Goal: Task Accomplishment & Management: Use online tool/utility

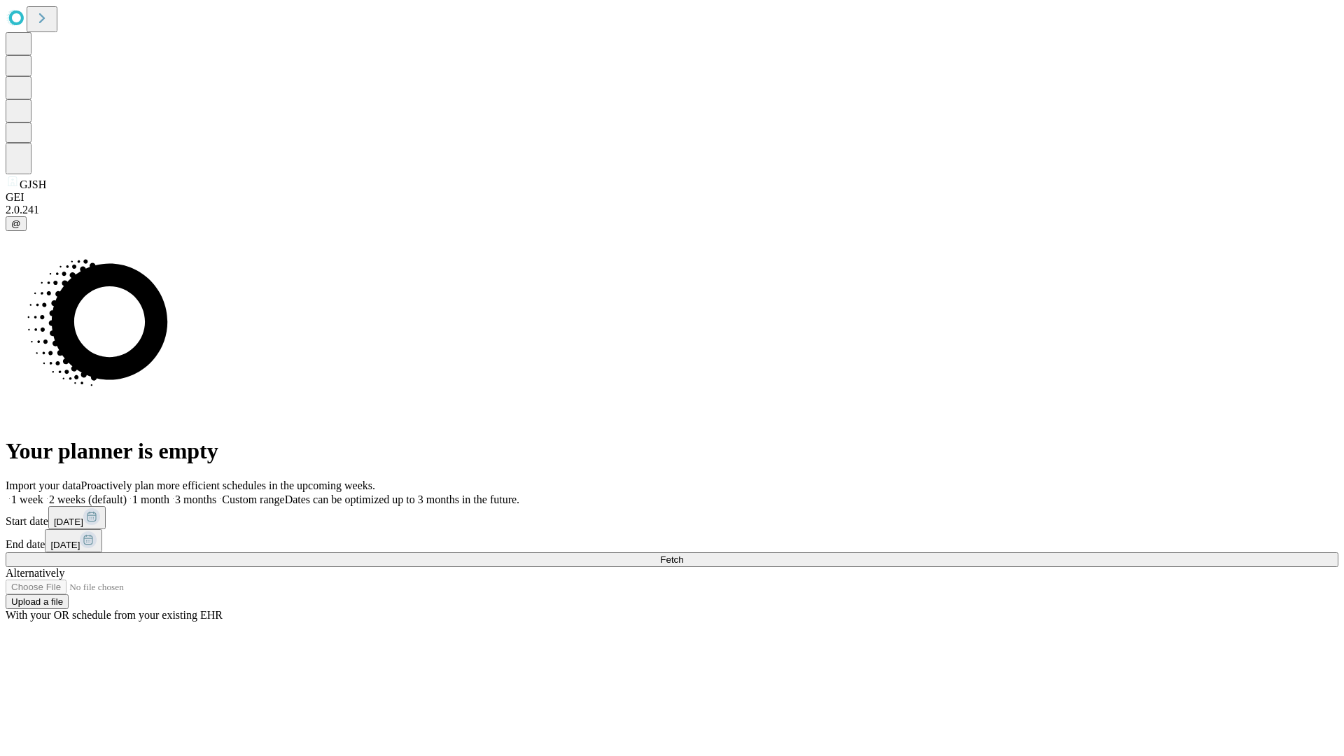
click at [683, 554] on span "Fetch" at bounding box center [671, 559] width 23 height 11
